Goal: Transaction & Acquisition: Purchase product/service

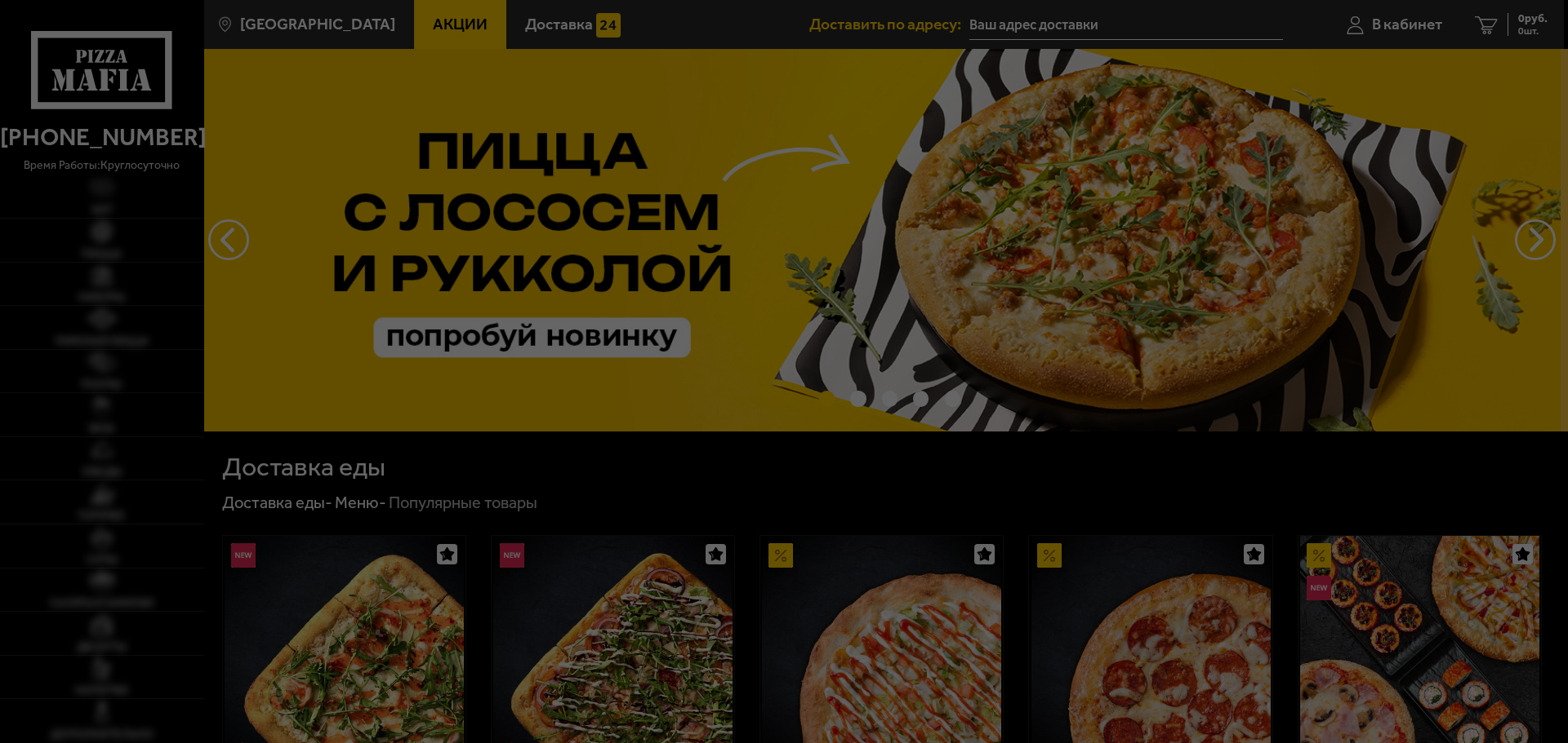
type input "[STREET_ADDRESS]"
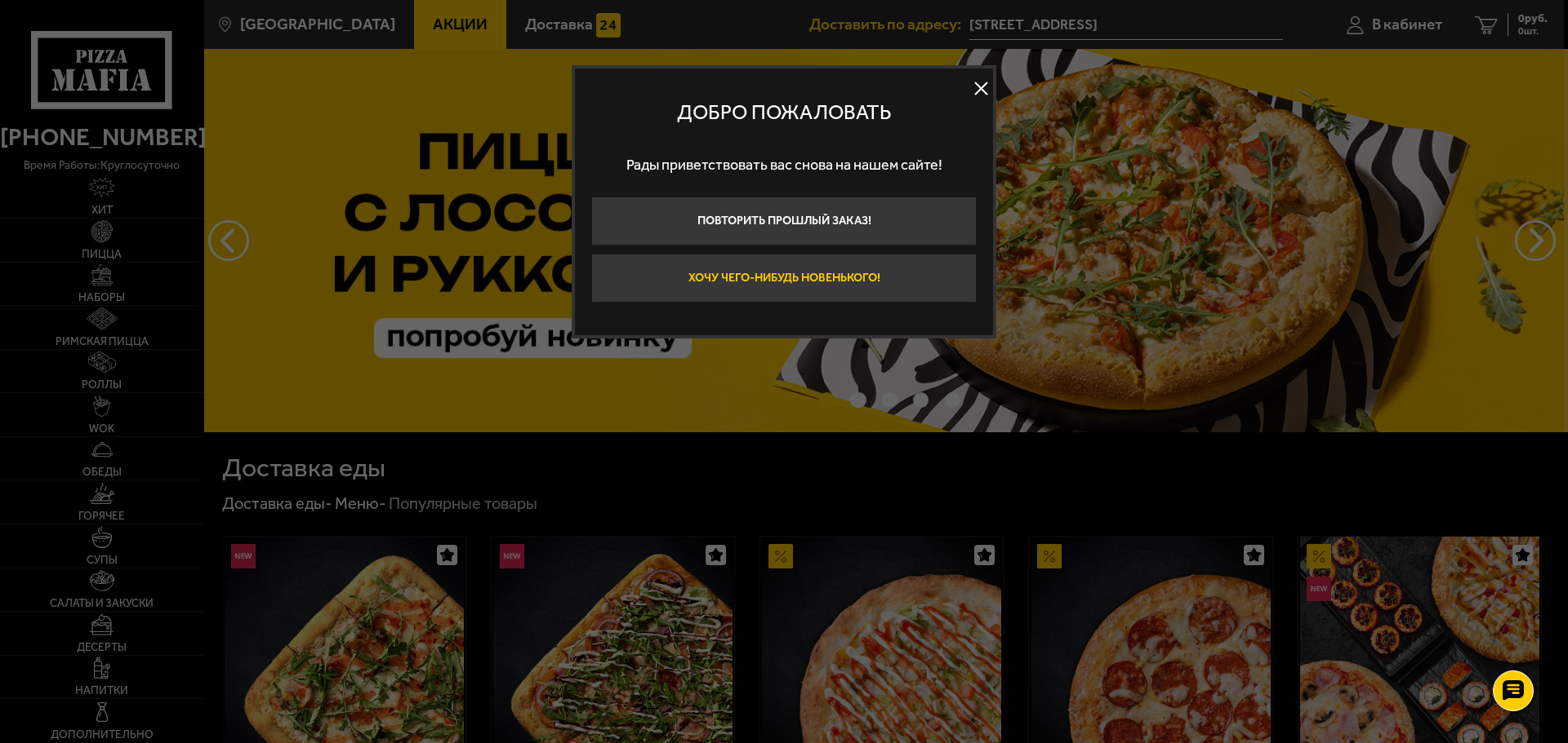
click at [808, 281] on button "Хочу чего-нибудь новенького!" at bounding box center [784, 278] width 385 height 49
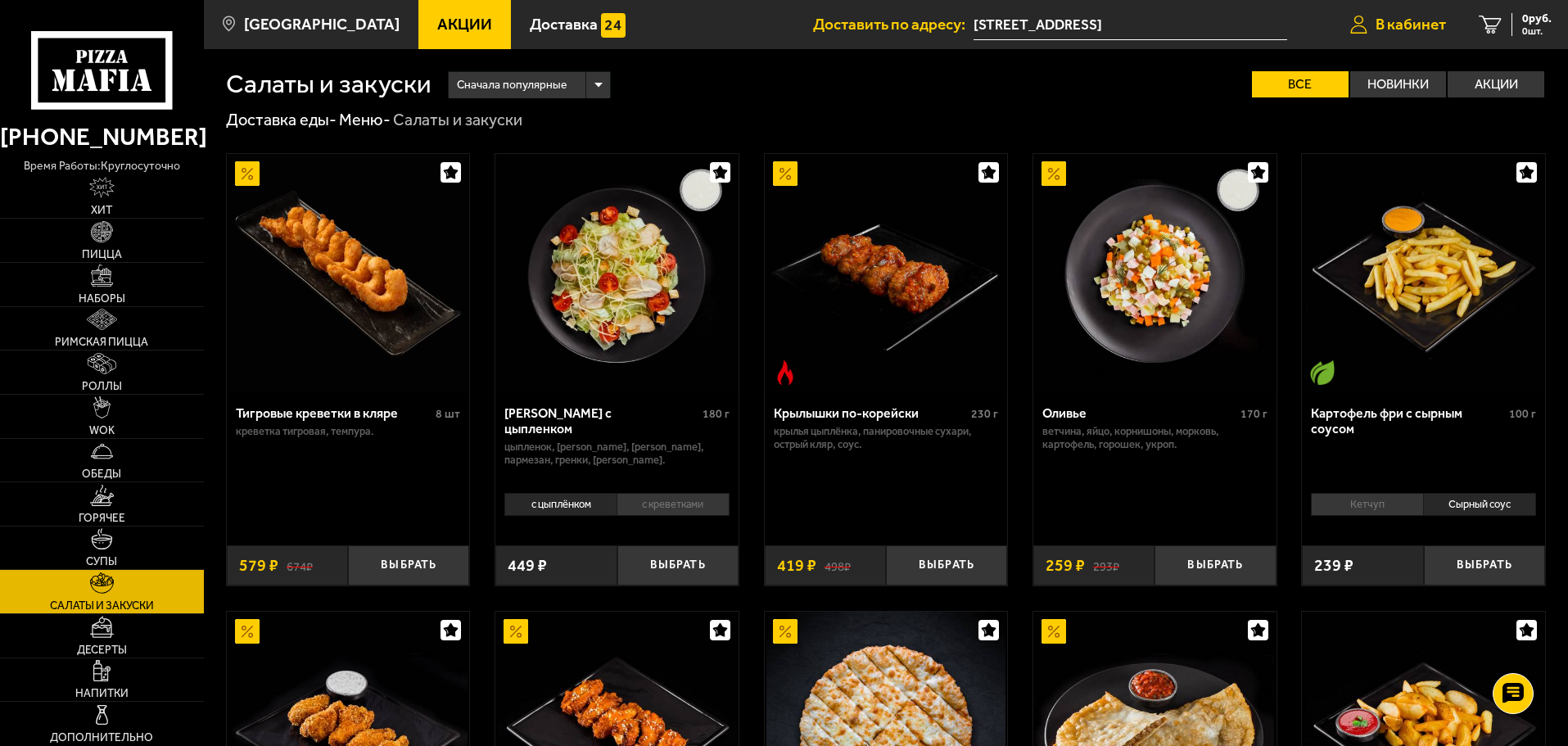
click at [1409, 20] on span "В кабинет" at bounding box center [1411, 24] width 71 height 16
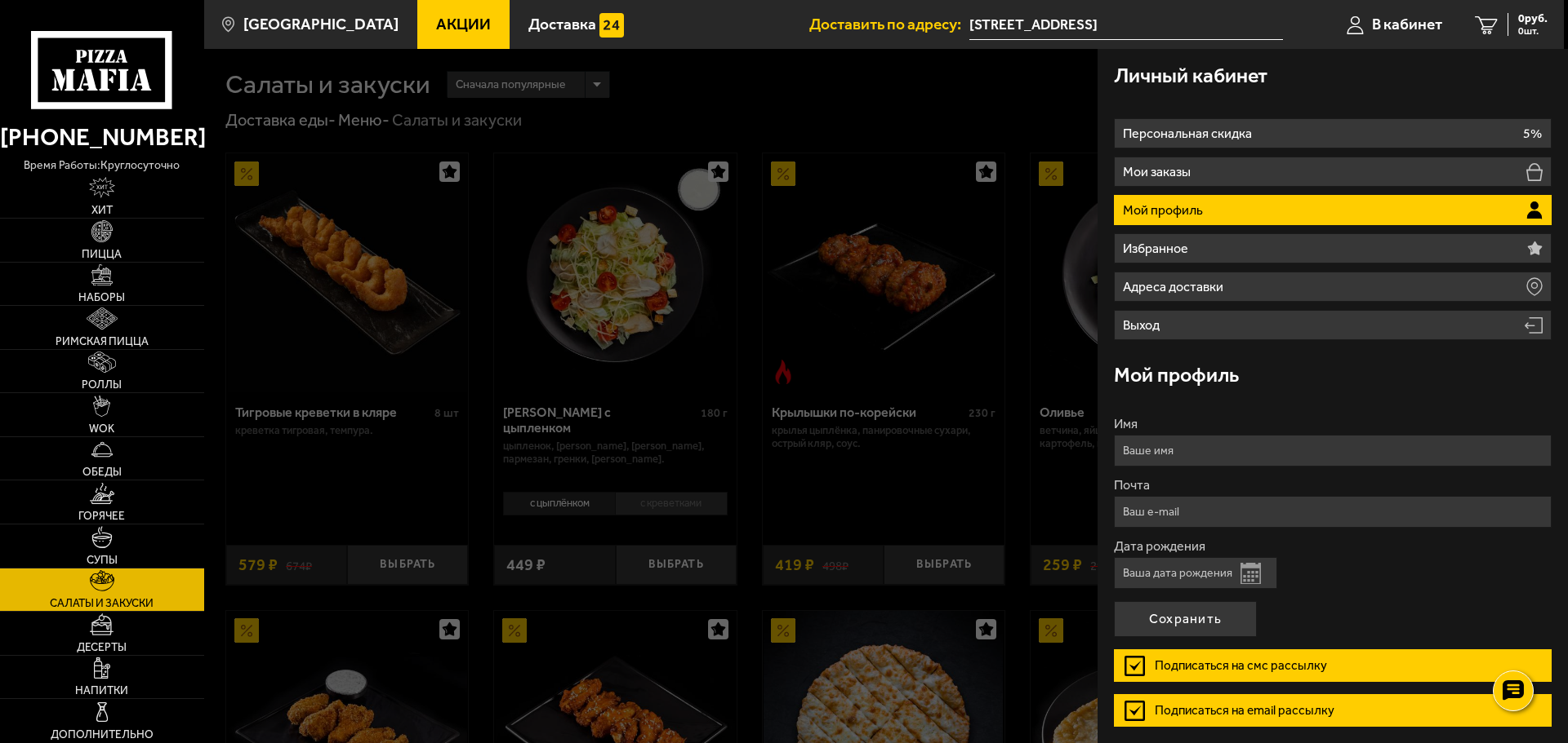
click at [1181, 458] on input "Имя" at bounding box center [1333, 451] width 437 height 32
click at [764, 337] on div at bounding box center [988, 421] width 1568 height 743
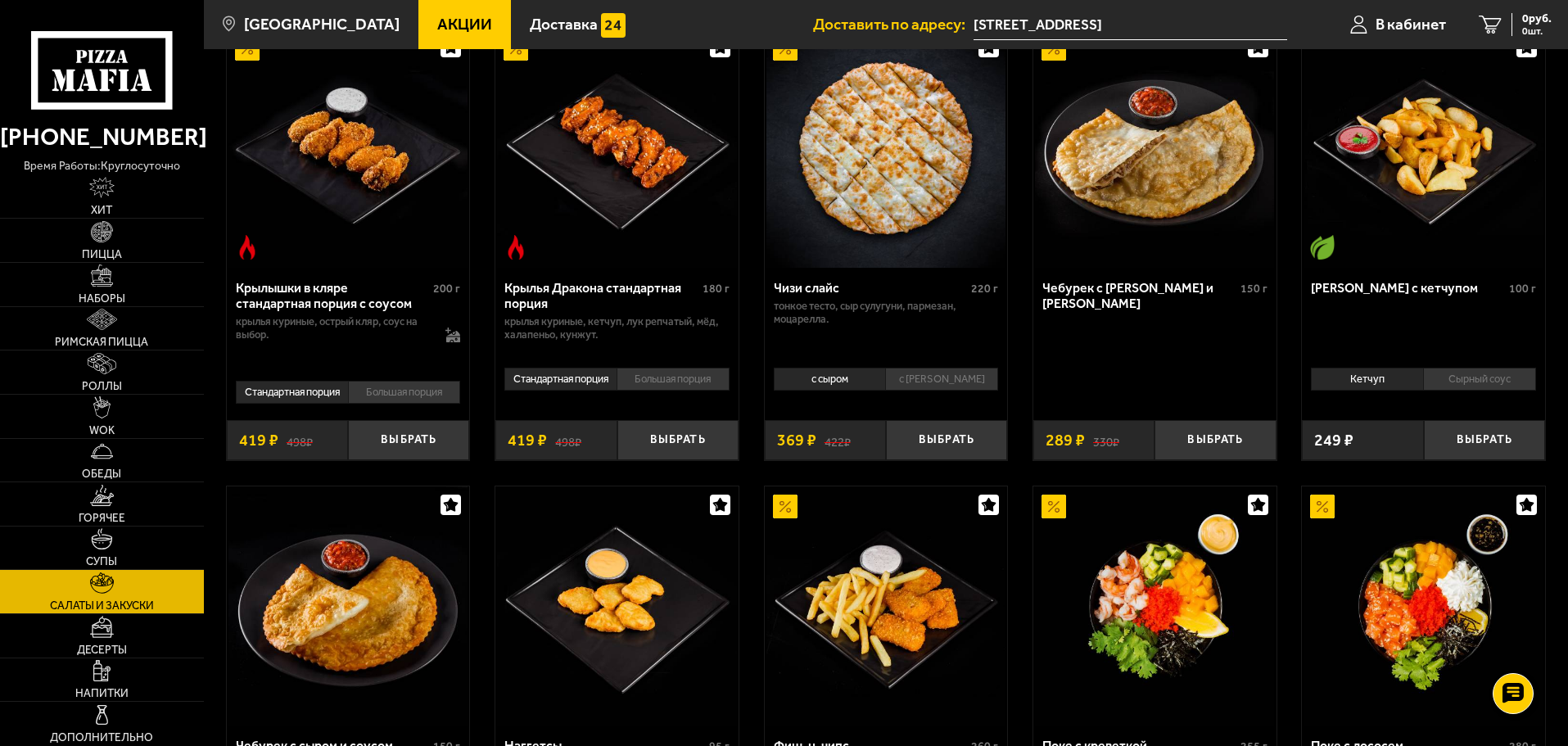
scroll to position [656, 0]
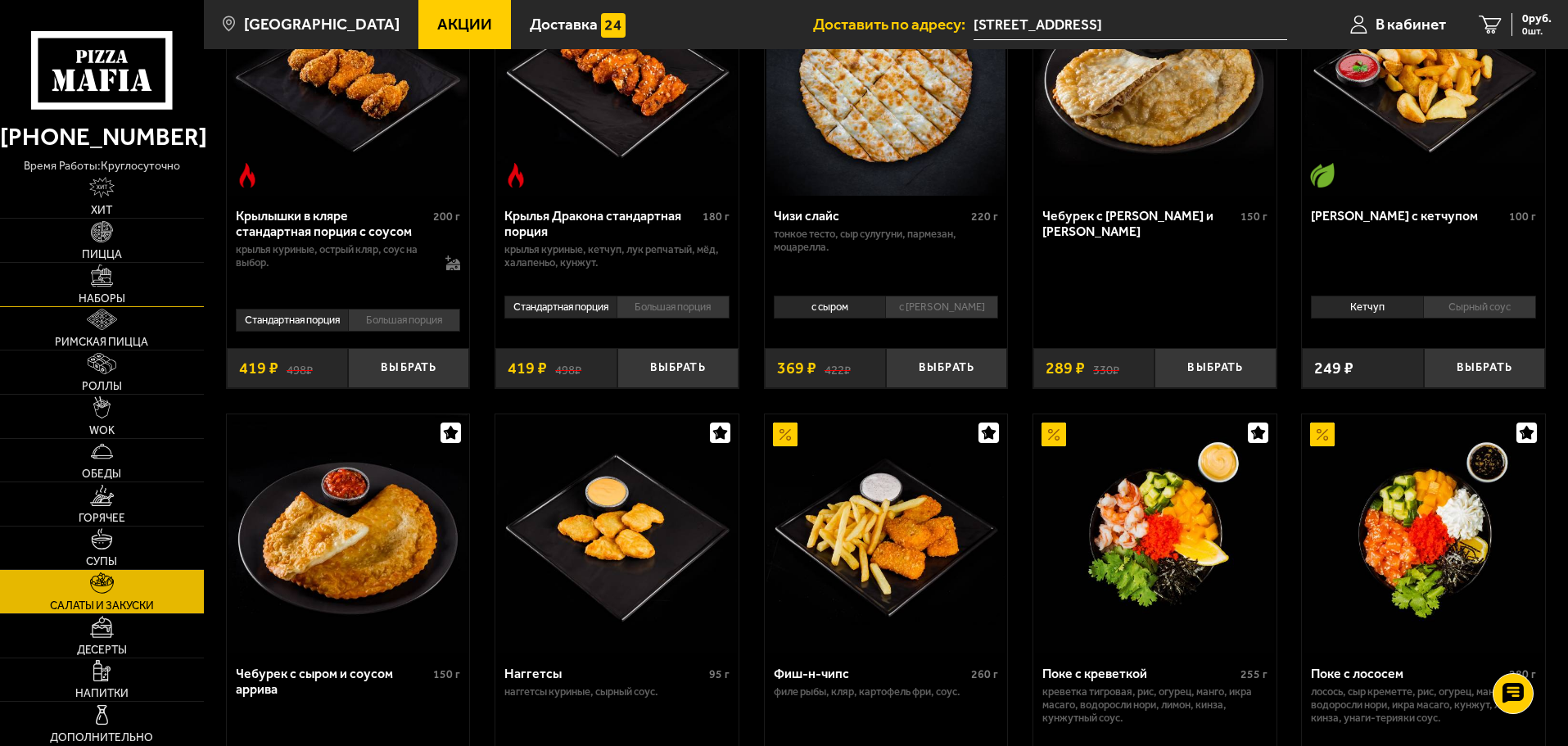
click at [123, 280] on link "Наборы" at bounding box center [102, 285] width 204 height 44
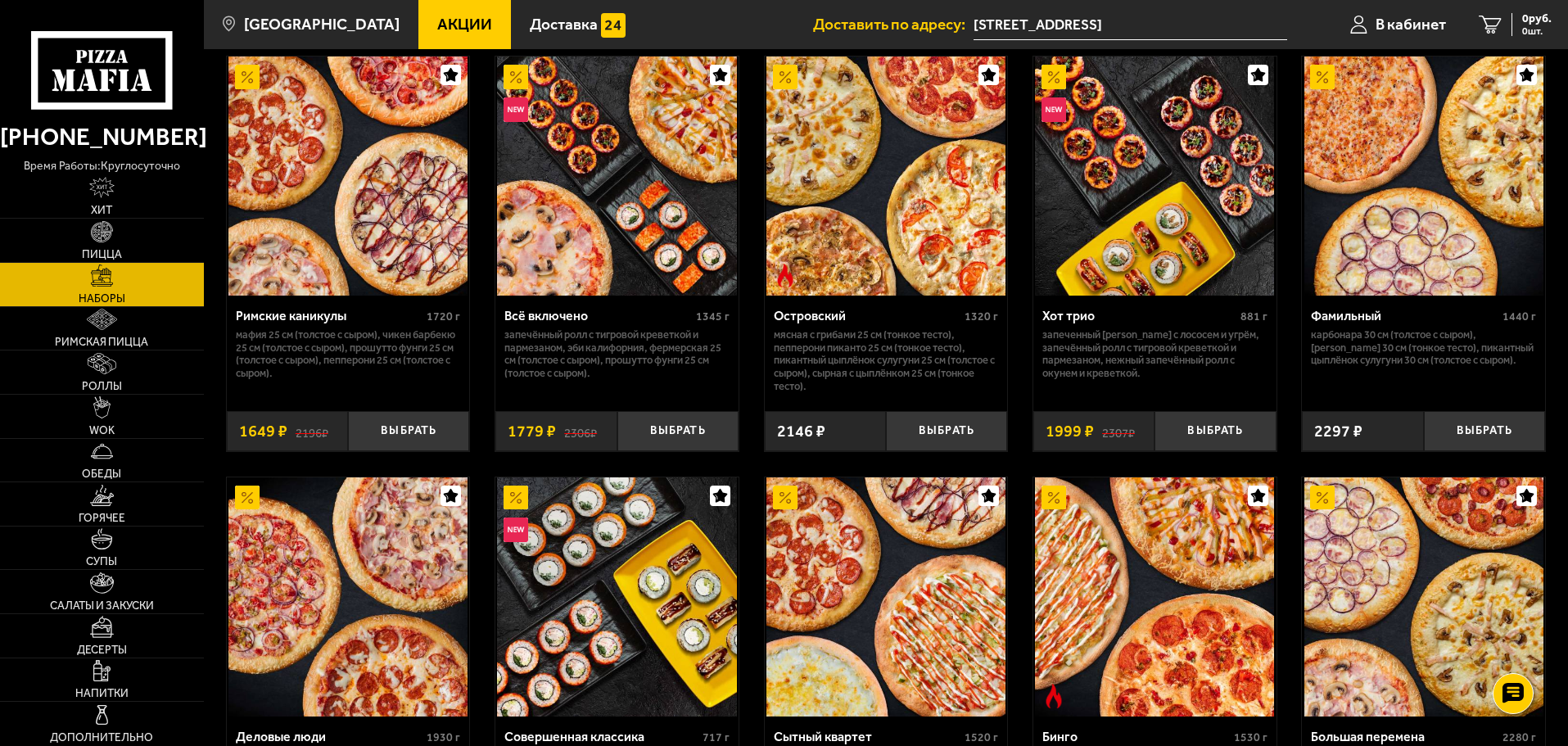
scroll to position [1720, 0]
